Goal: Information Seeking & Learning: Learn about a topic

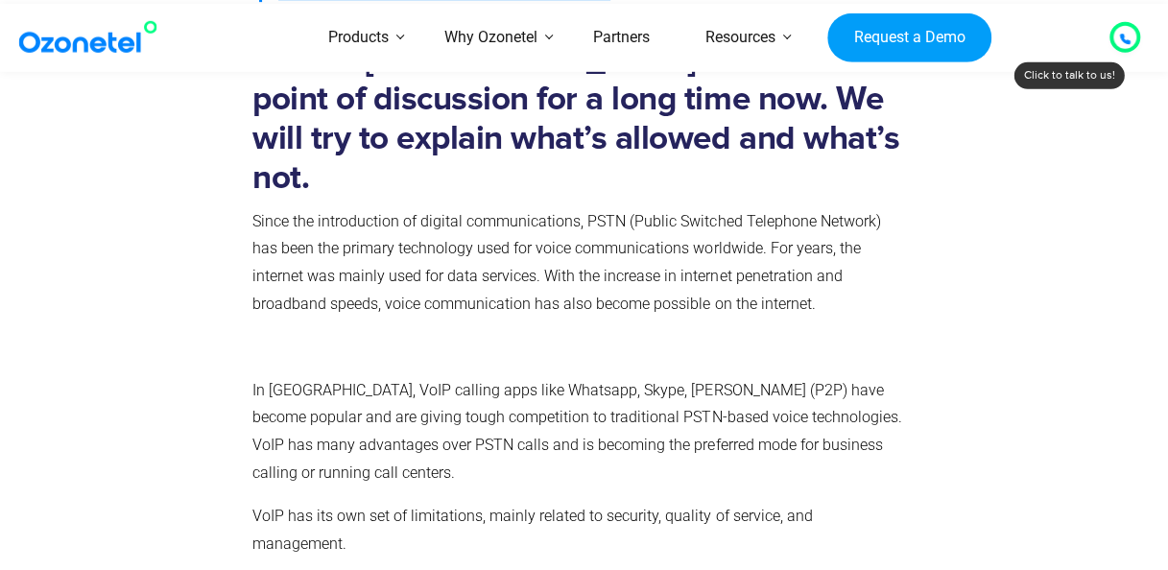
scroll to position [691, 0]
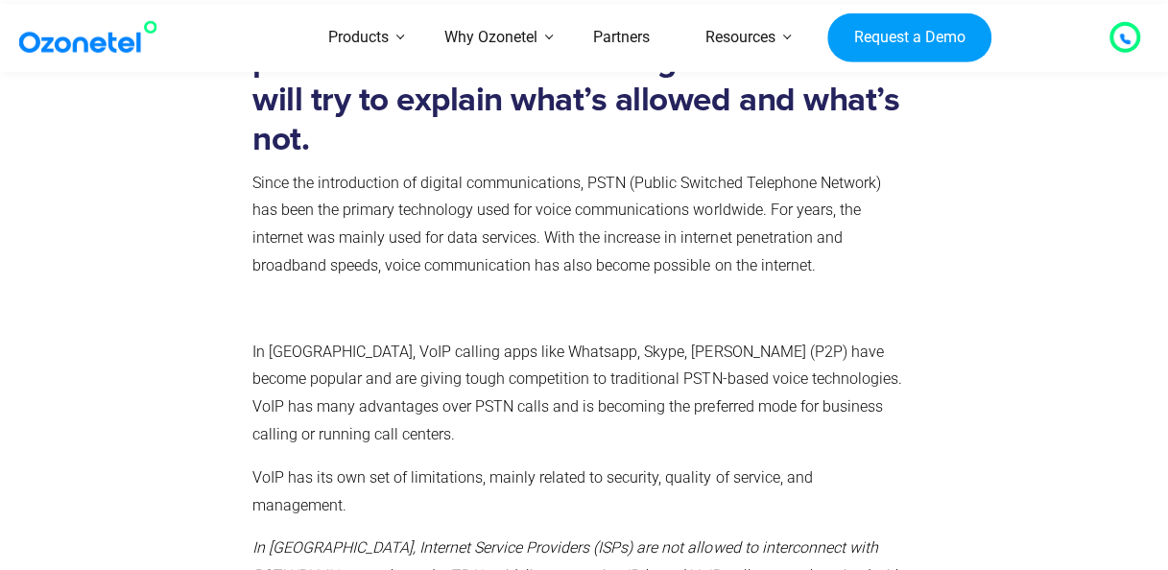
click at [992, 349] on div at bounding box center [1014, 511] width 192 height 1046
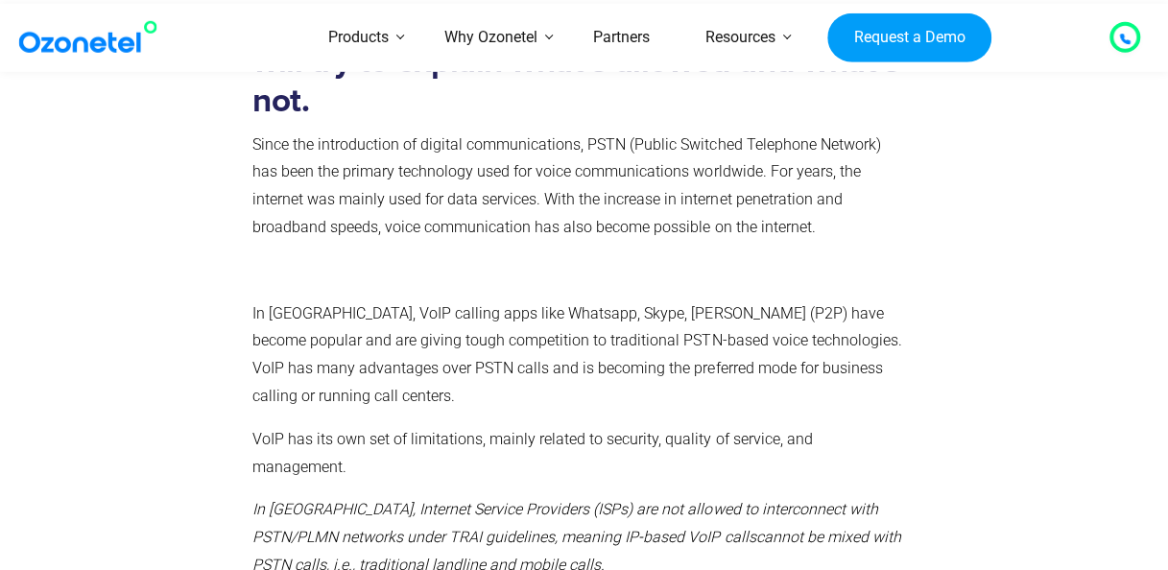
scroll to position [768, 0]
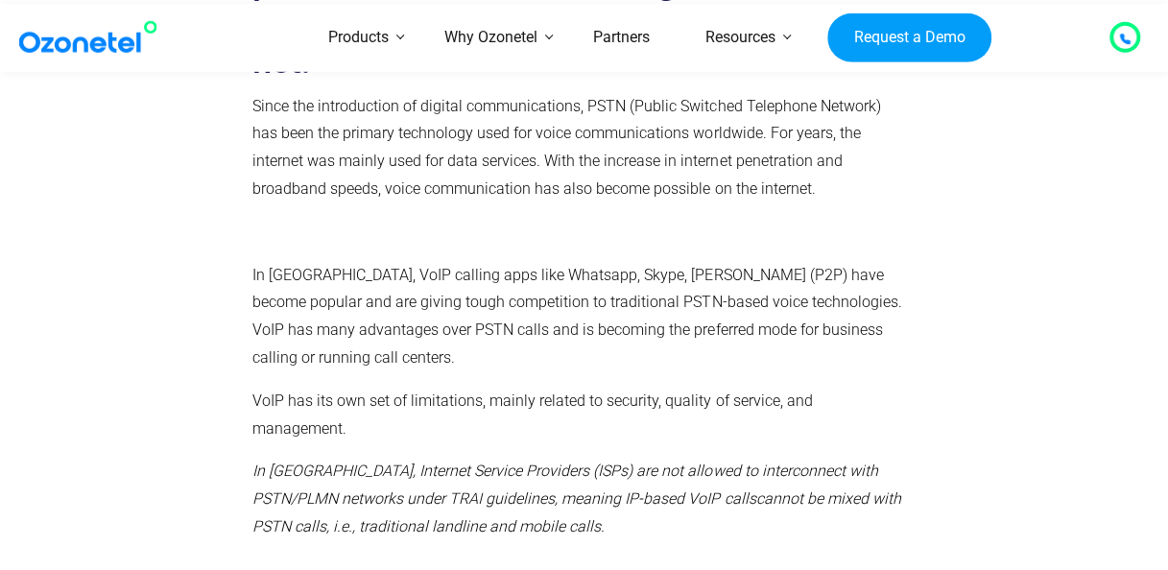
drag, startPoint x: 253, startPoint y: 374, endPoint x: 585, endPoint y: 463, distance: 342.7
click at [585, 463] on div "VoIP in [GEOGRAPHIC_DATA] has been a point of discussion for a long time now. W…" at bounding box center [580, 434] width 675 height 1046
copy p "In [GEOGRAPHIC_DATA], Internet Service Providers (ISPs) are not allowed to inte…"
click at [753, 458] on p "In [GEOGRAPHIC_DATA], Internet Service Providers (ISPs) are not allowed to inte…" at bounding box center [580, 499] width 656 height 83
click at [1007, 470] on div at bounding box center [1014, 434] width 192 height 1046
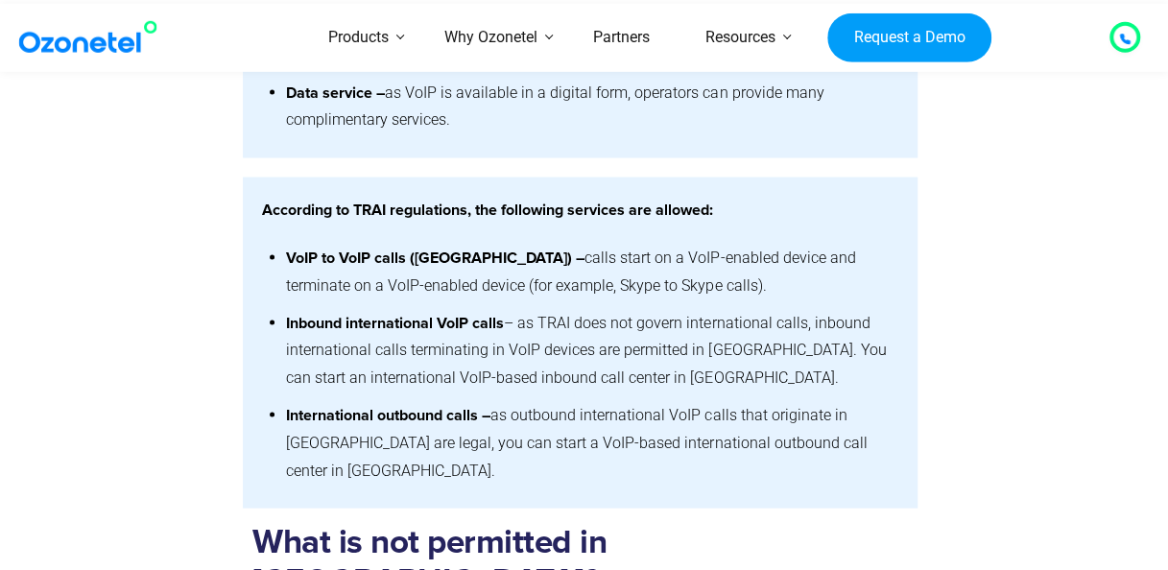
scroll to position [1728, 0]
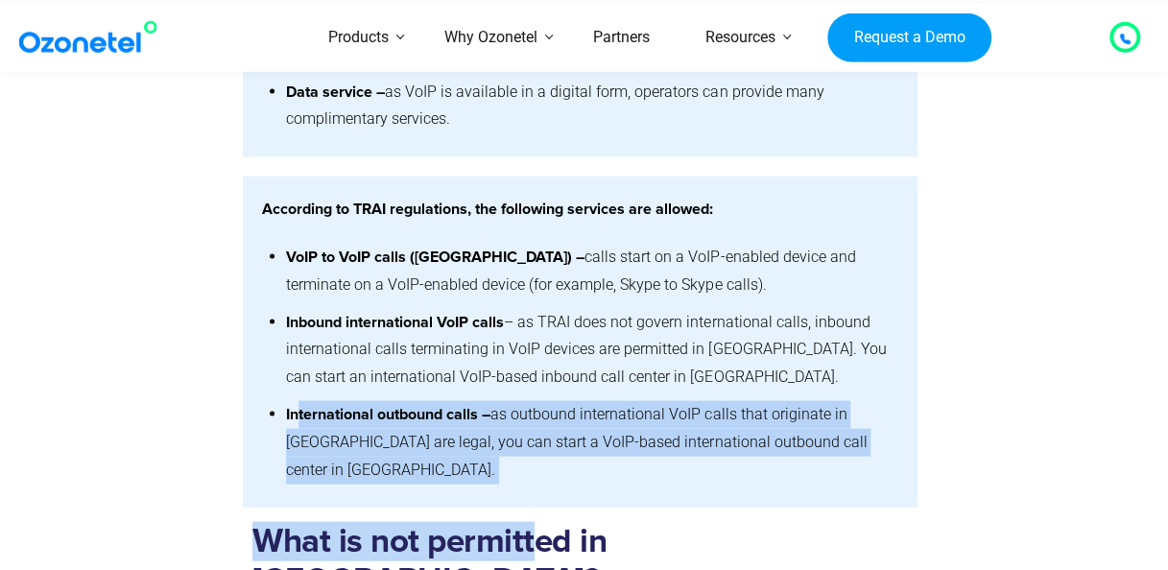
drag, startPoint x: 298, startPoint y: 323, endPoint x: 599, endPoint y: 338, distance: 301.8
click at [599, 395] on li "International outbound calls – as outbound international VoIP calls that origin…" at bounding box center [592, 441] width 612 height 92
drag, startPoint x: 833, startPoint y: 359, endPoint x: 282, endPoint y: 328, distance: 551.8
click at [282, 328] on div "Resources Voip in [GEOGRAPHIC_DATA] Voip in [GEOGRAPHIC_DATA] Ajay y [DATE] | 3…" at bounding box center [584, 499] width 1168 height 4248
copy div "International outbound calls – as outbound international VoIP calls that origin…"
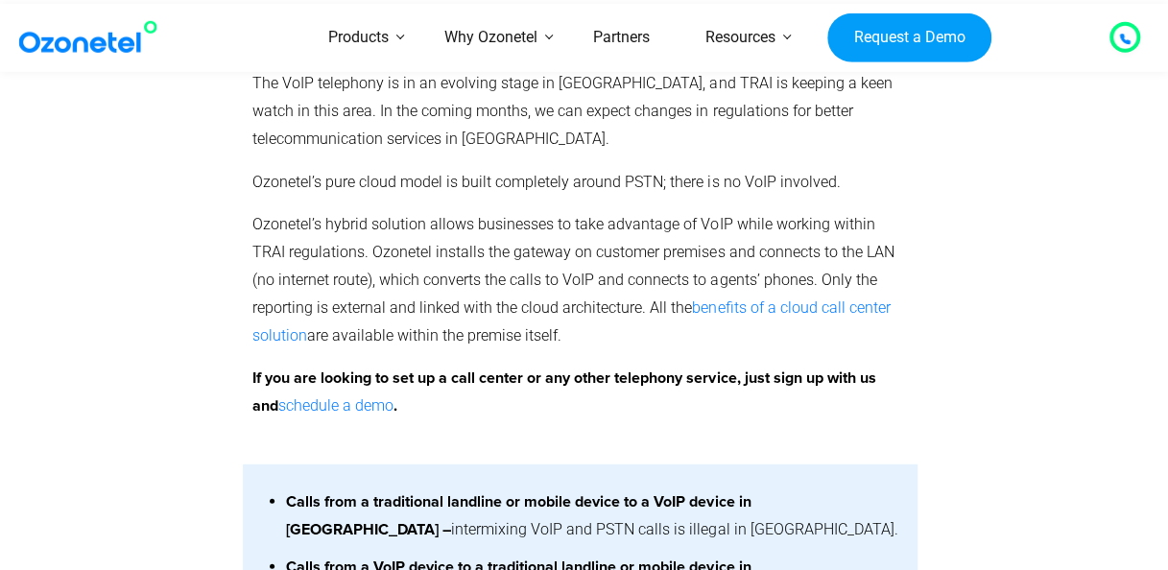
scroll to position [2342, 0]
